Goal: Find specific page/section: Find specific page/section

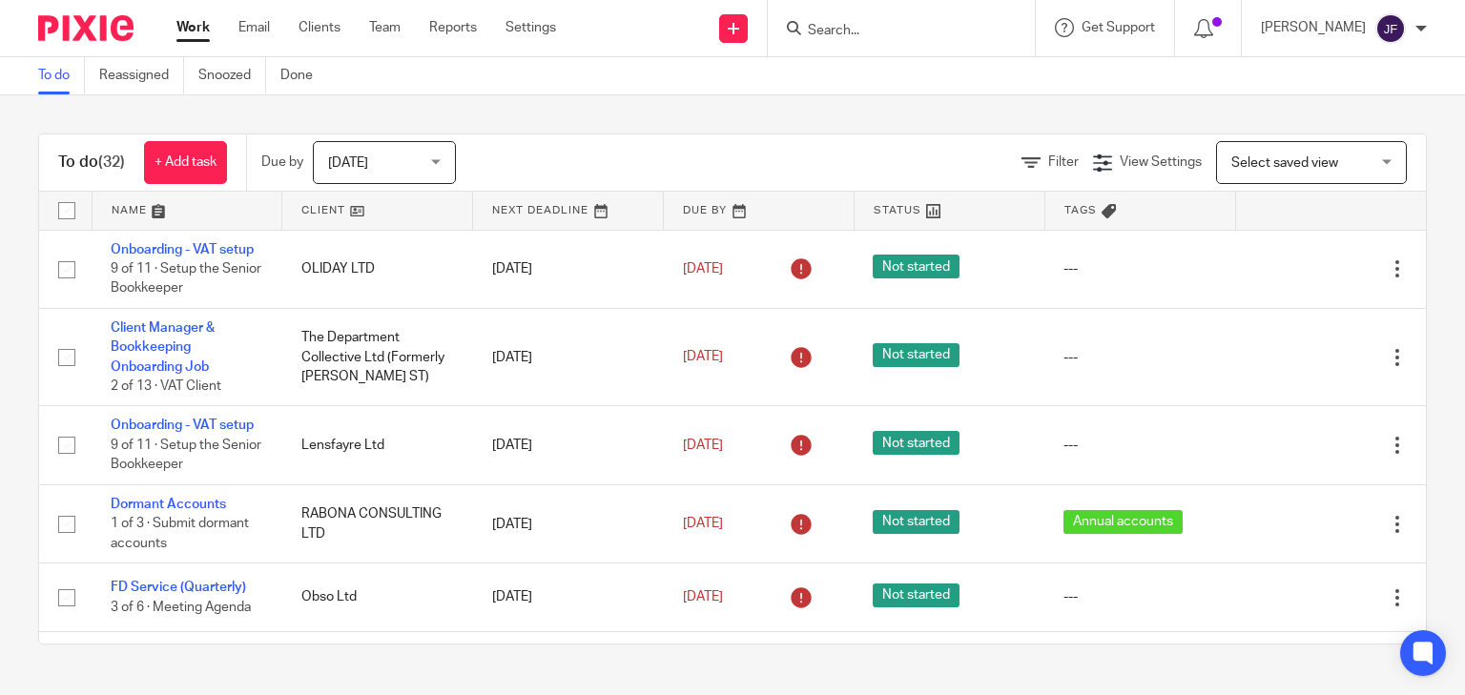
click at [933, 32] on input "Search" at bounding box center [892, 31] width 172 height 17
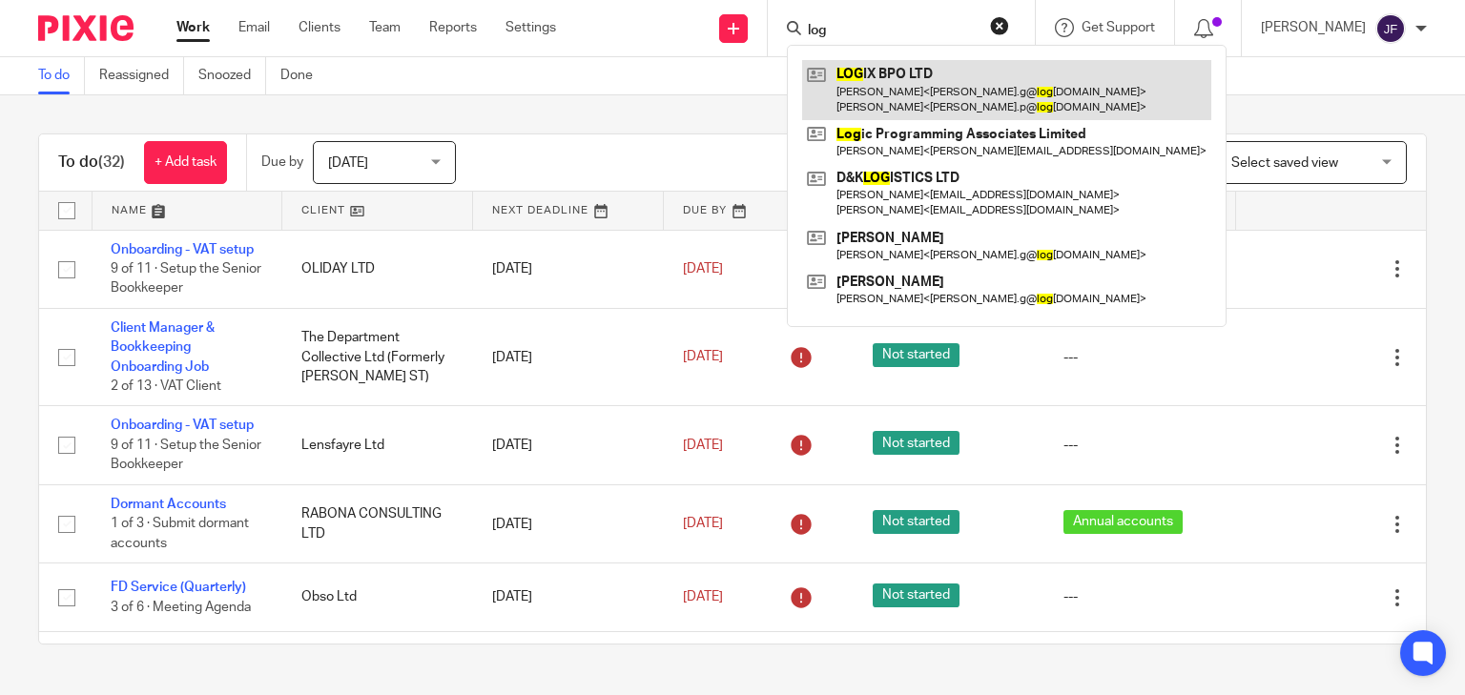
type input "log"
click at [939, 83] on link at bounding box center [1006, 89] width 409 height 59
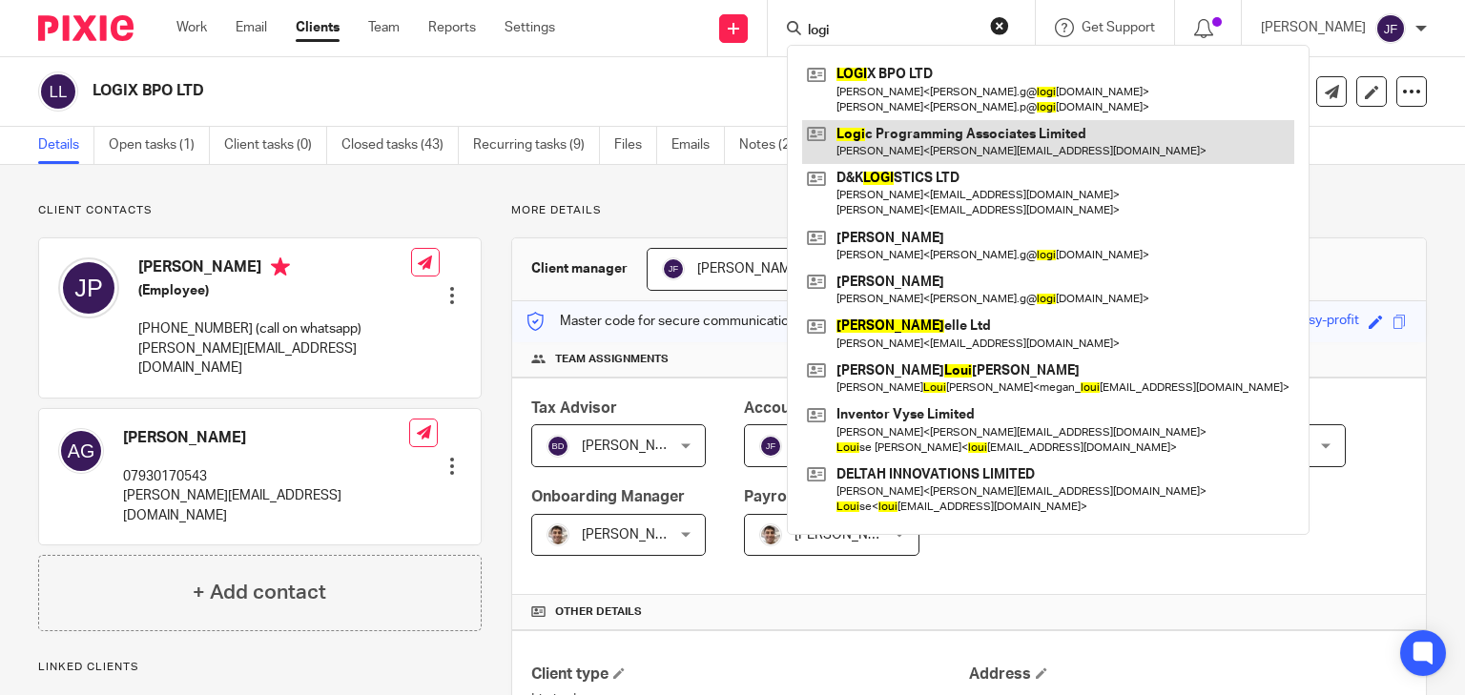
type input "logi"
click at [959, 134] on link at bounding box center [1048, 142] width 492 height 44
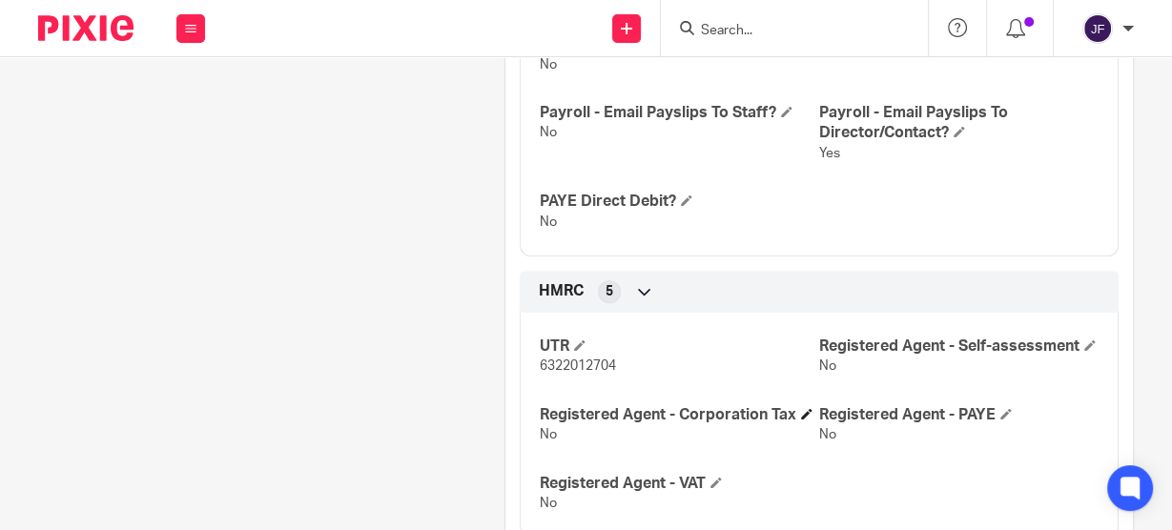
scroll to position [1297, 0]
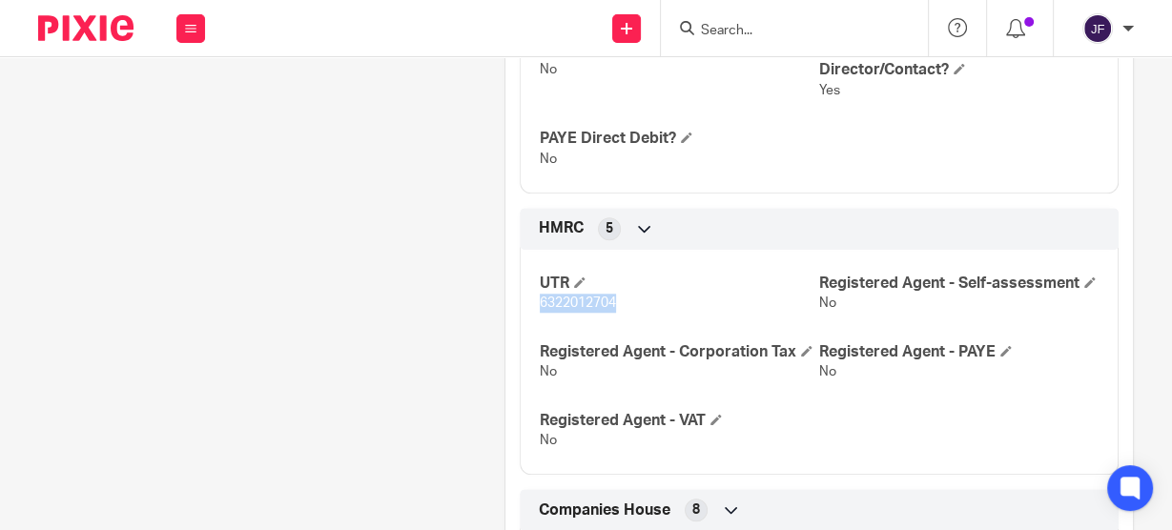
drag, startPoint x: 534, startPoint y: 302, endPoint x: 610, endPoint y: 301, distance: 76.3
click at [610, 301] on span "6322012704" at bounding box center [578, 303] width 76 height 13
copy span "6322012704"
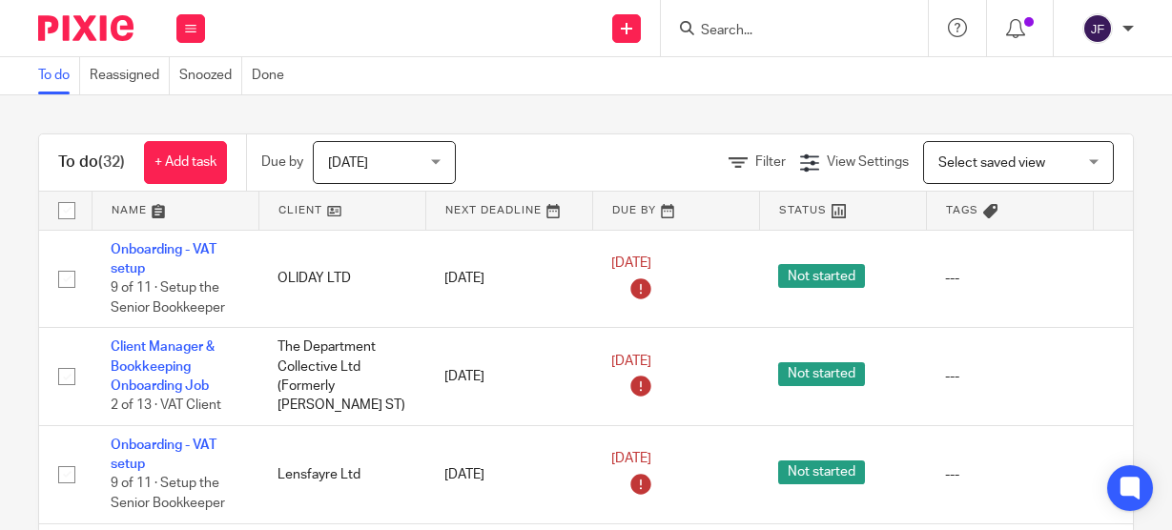
click at [774, 30] on input "Search" at bounding box center [785, 31] width 172 height 17
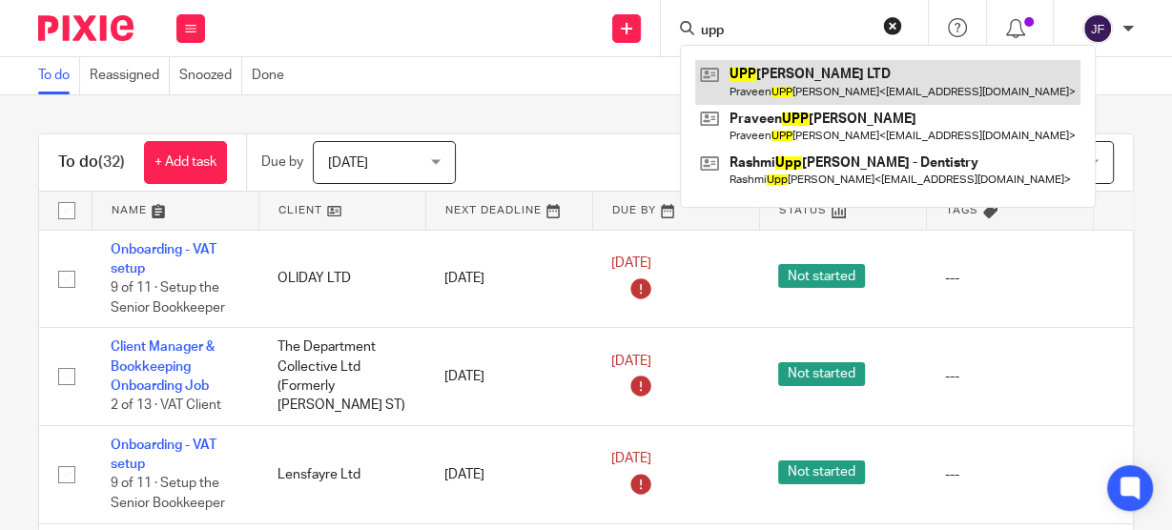
type input "upp"
click at [763, 75] on link at bounding box center [887, 82] width 385 height 44
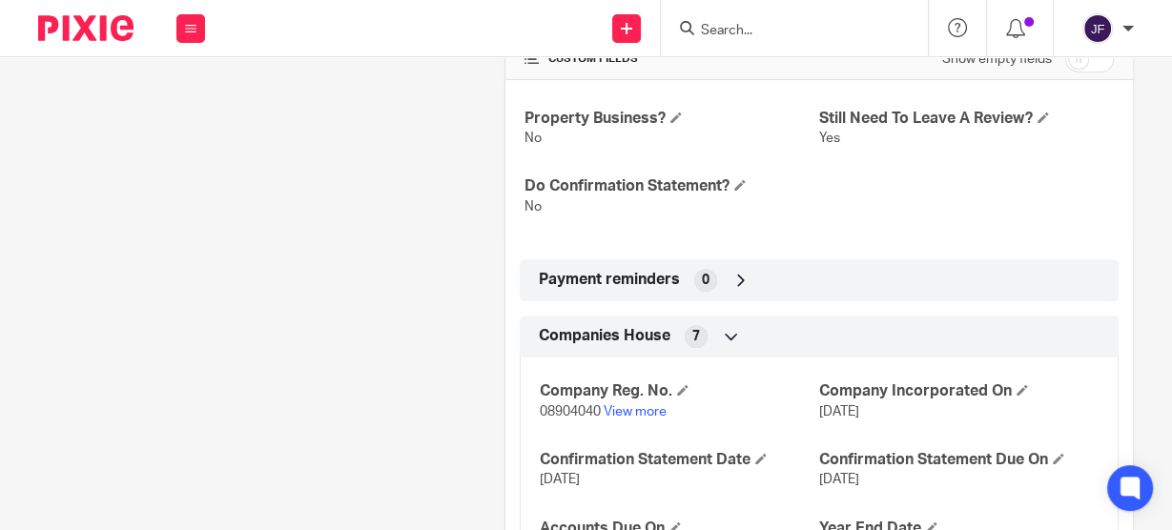
scroll to position [839, 0]
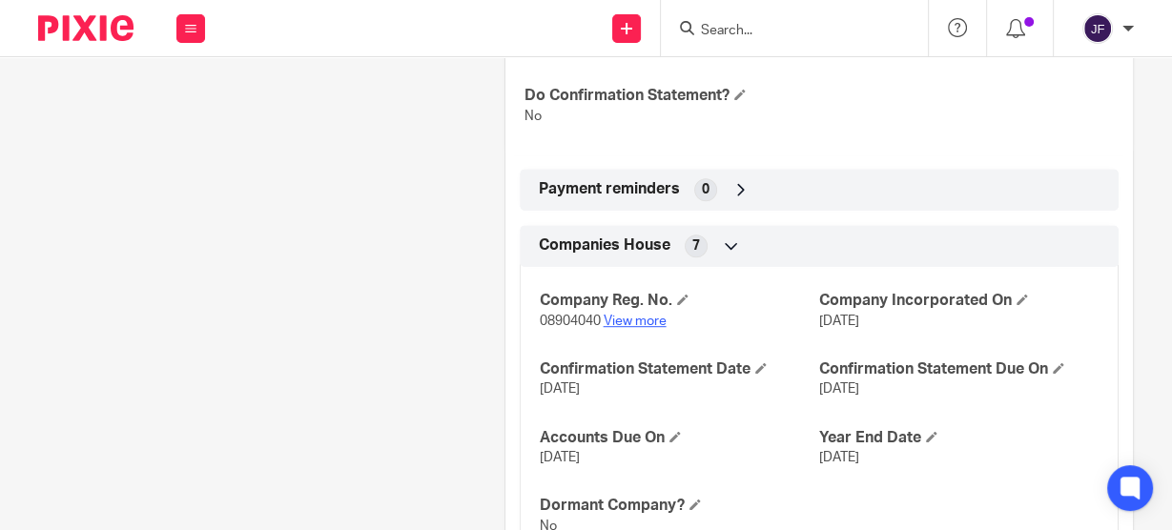
click at [635, 322] on link "View more" at bounding box center [635, 321] width 63 height 13
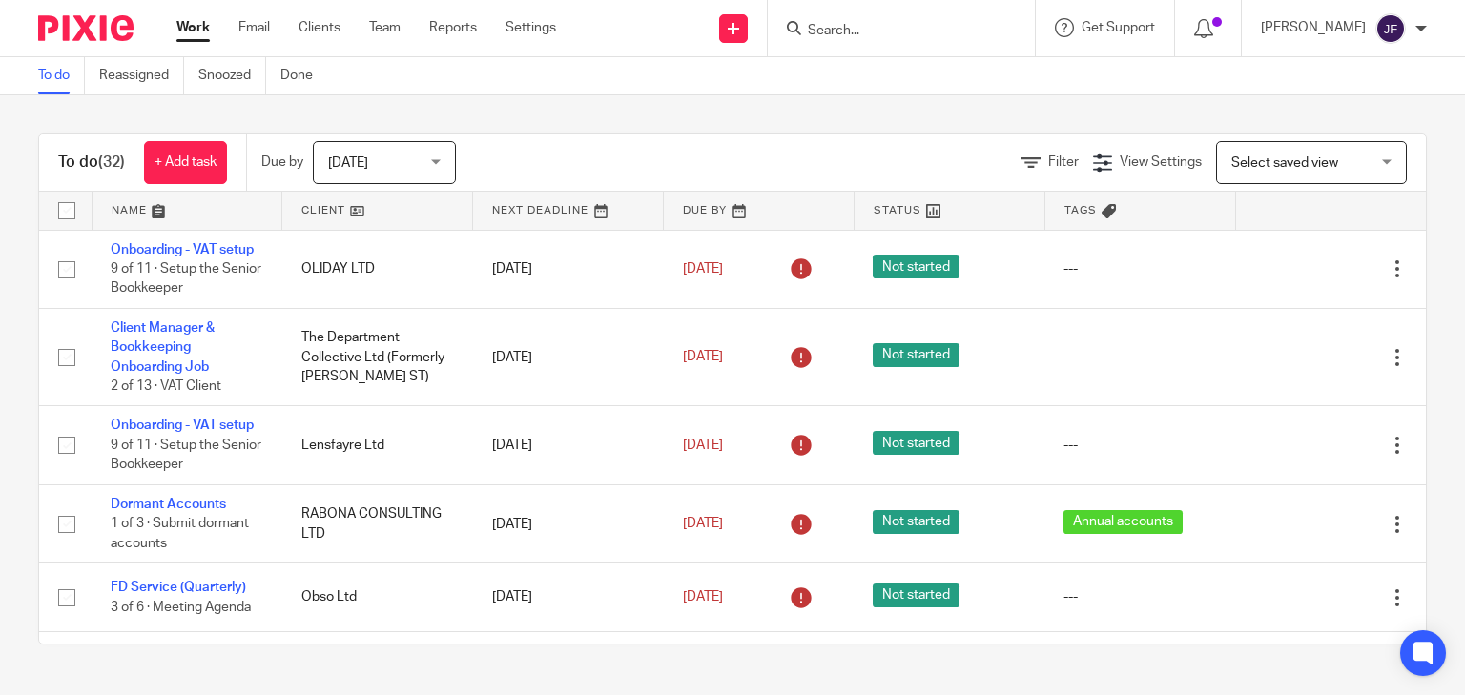
click at [913, 35] on input "Search" at bounding box center [892, 31] width 172 height 17
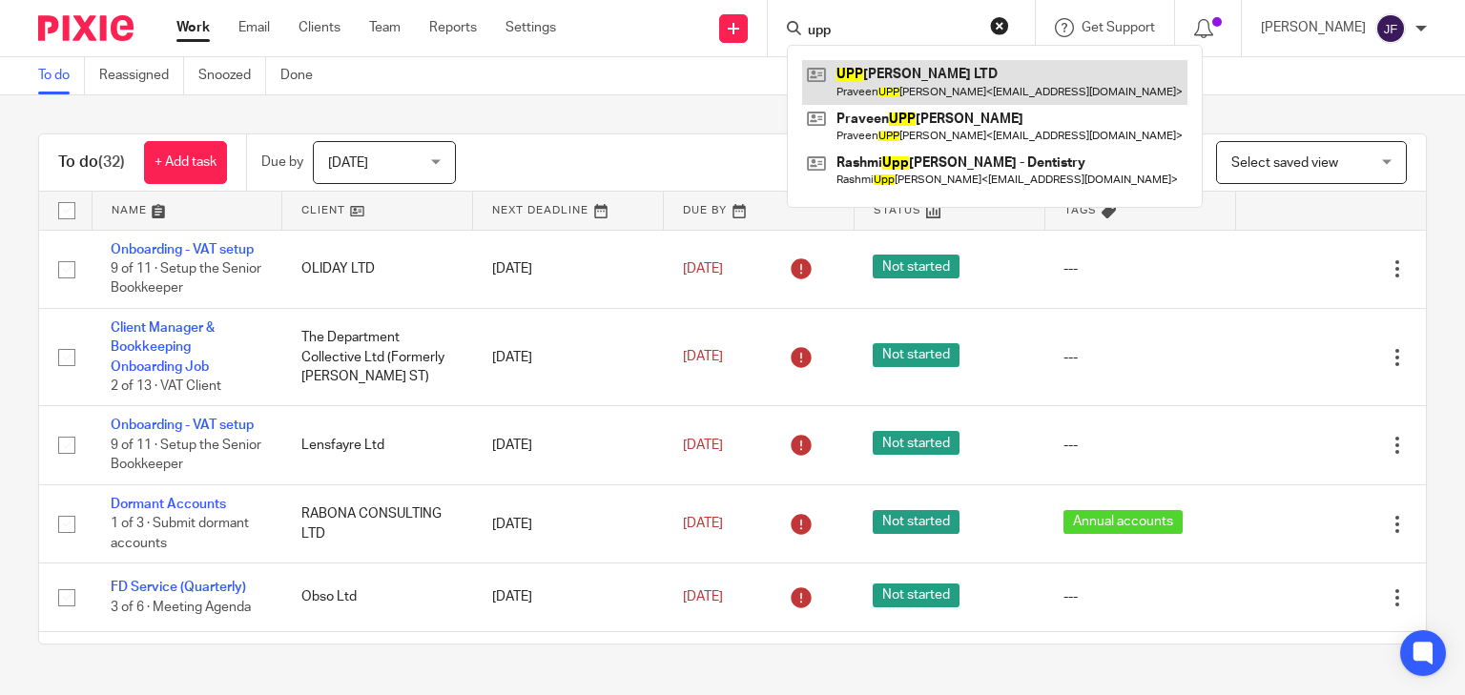
type input "upp"
click at [924, 80] on link at bounding box center [994, 82] width 385 height 44
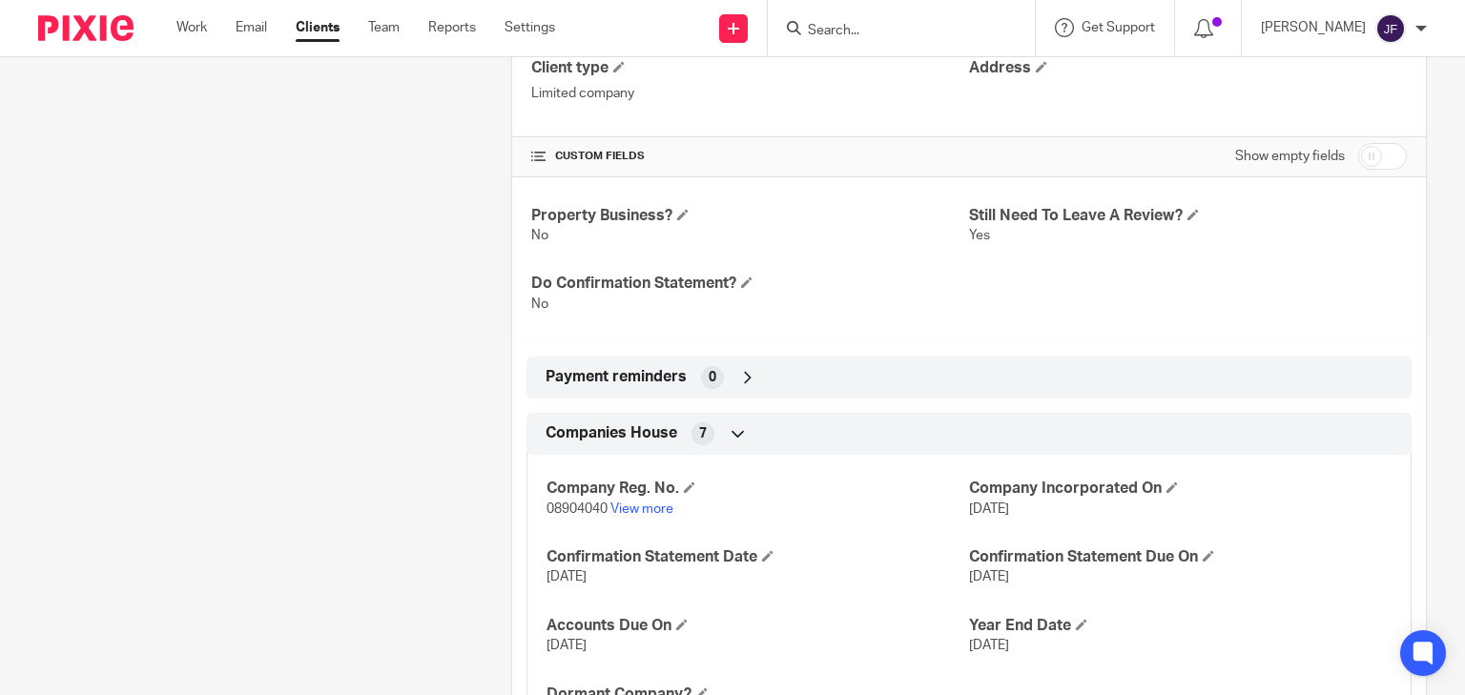
scroll to position [711, 0]
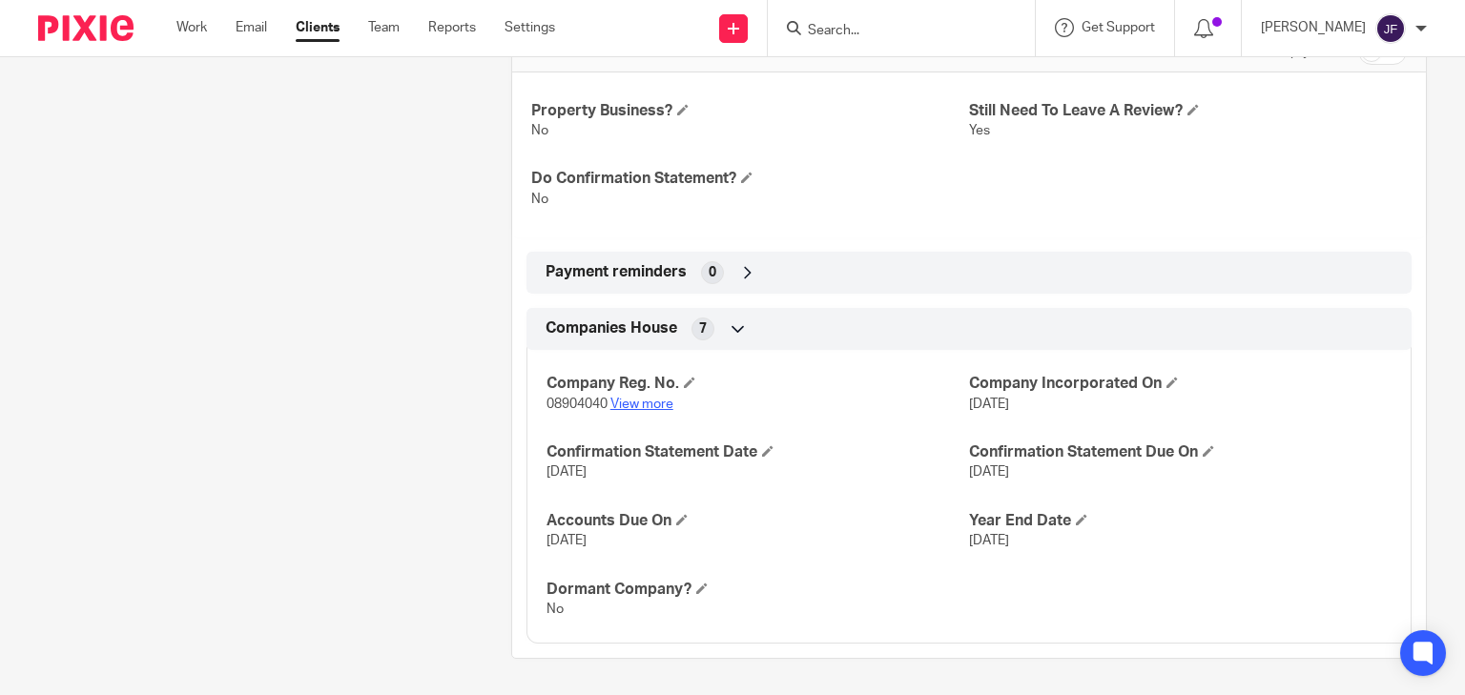
click at [664, 401] on link "View more" at bounding box center [641, 404] width 63 height 13
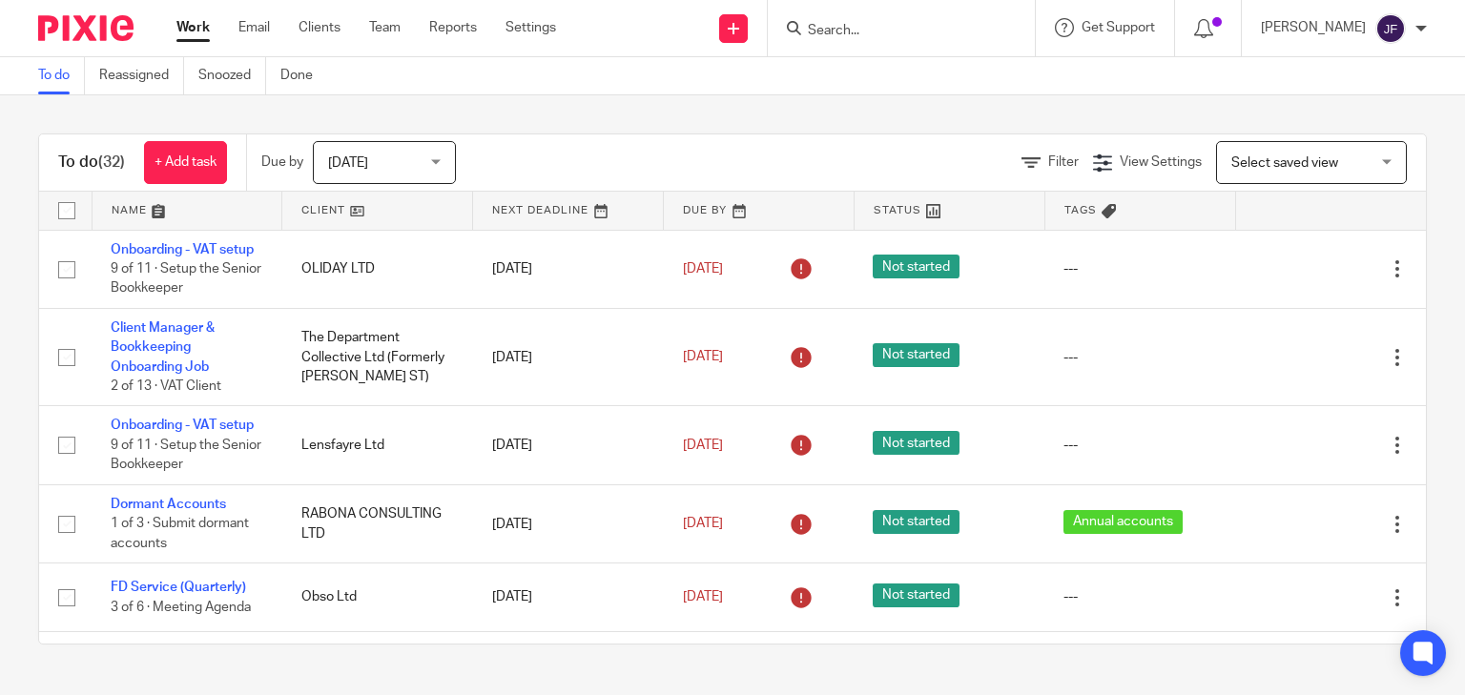
click at [911, 30] on input "Search" at bounding box center [892, 31] width 172 height 17
click at [958, 26] on input "Search" at bounding box center [892, 31] width 172 height 17
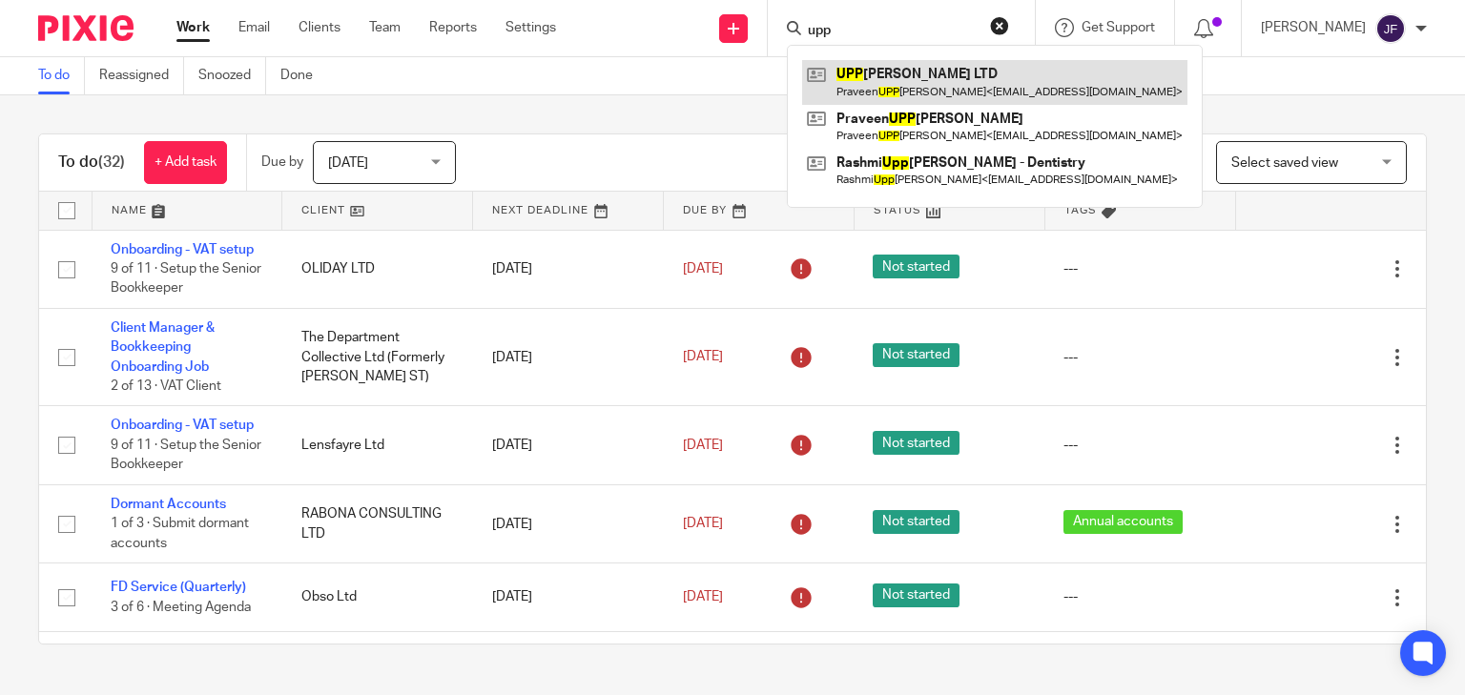
type input "upp"
click at [961, 69] on link at bounding box center [994, 82] width 385 height 44
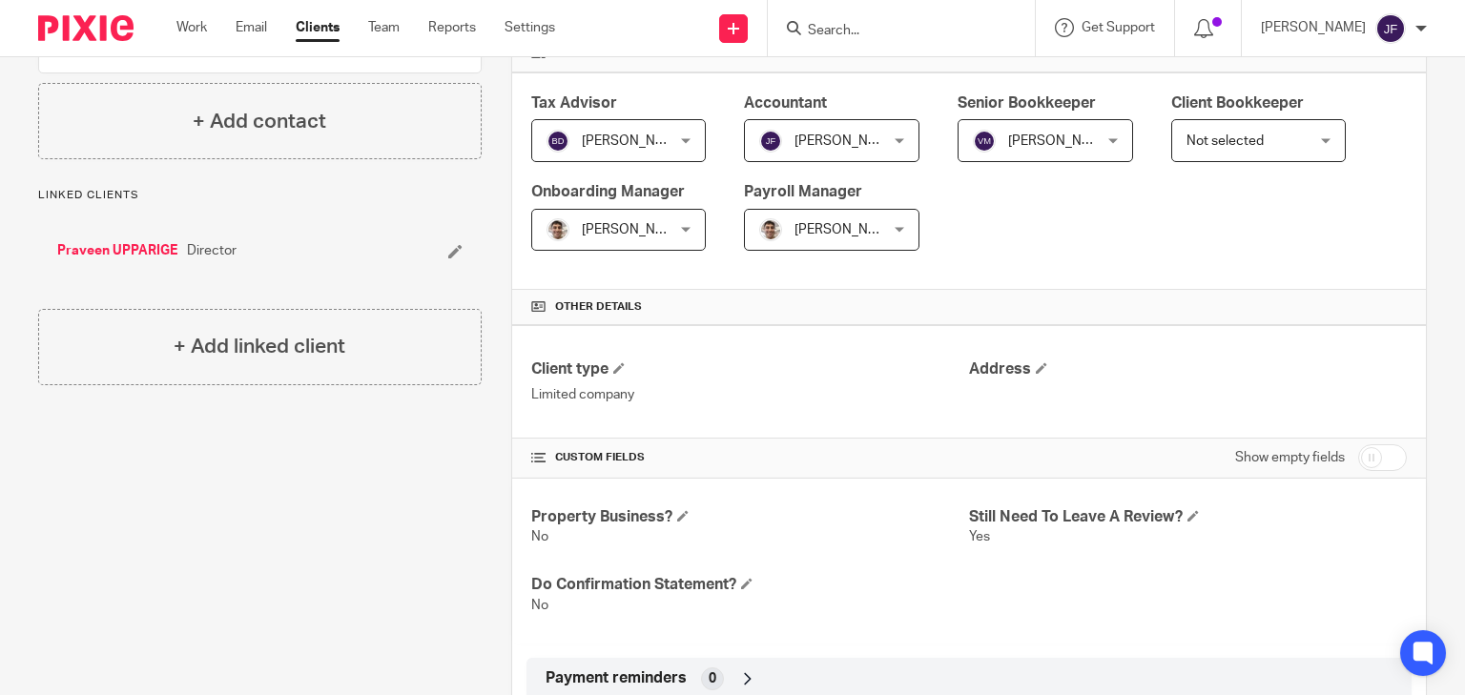
scroll to position [610, 0]
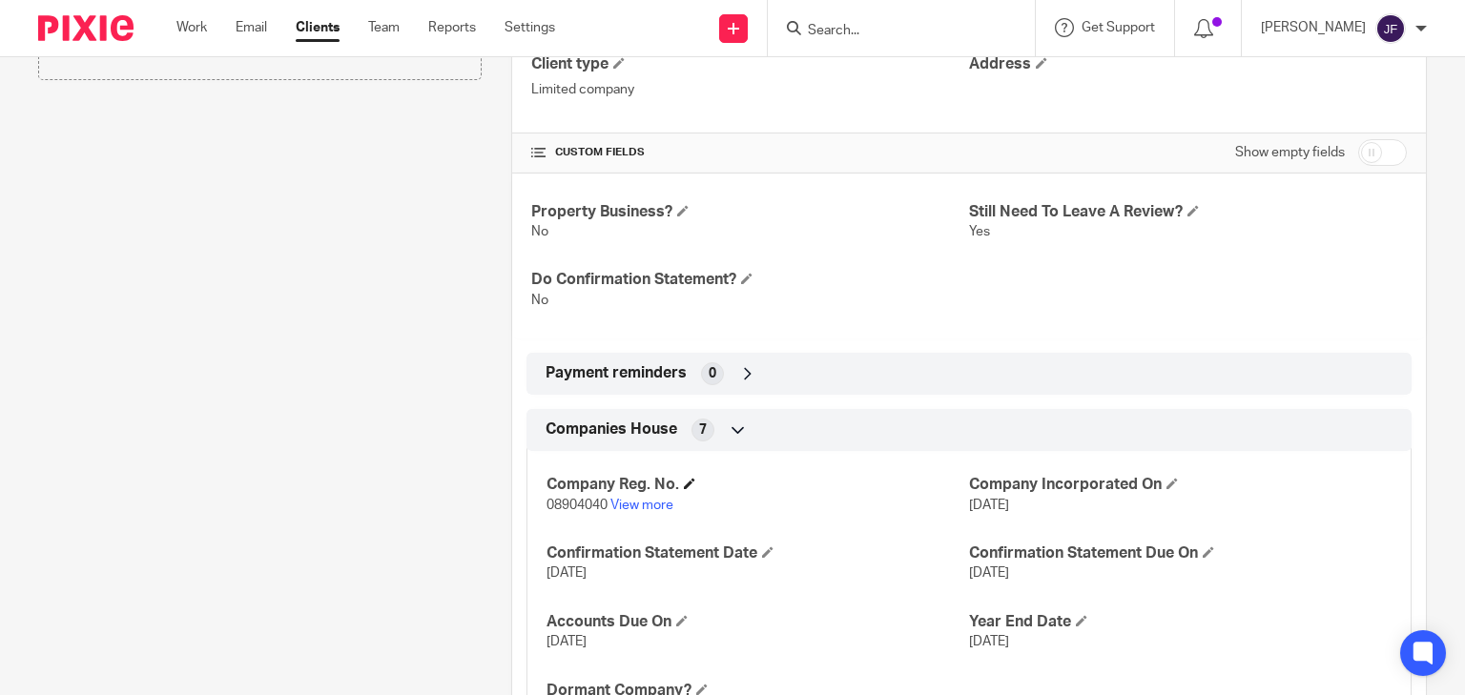
click at [650, 492] on h4 "Company Reg. No." at bounding box center [757, 485] width 423 height 20
click at [649, 501] on link "View more" at bounding box center [641, 505] width 63 height 13
